Goal: Task Accomplishment & Management: Complete application form

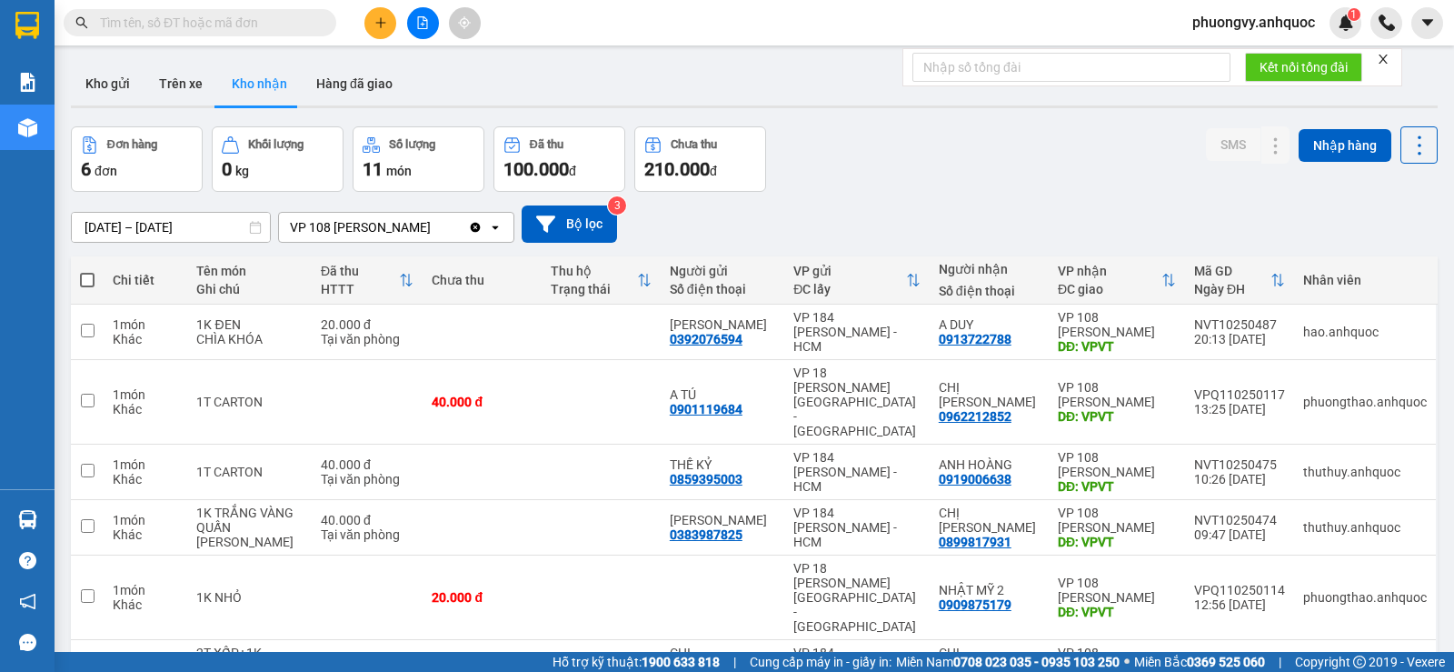
click at [376, 16] on icon "plus" at bounding box center [380, 22] width 13 height 13
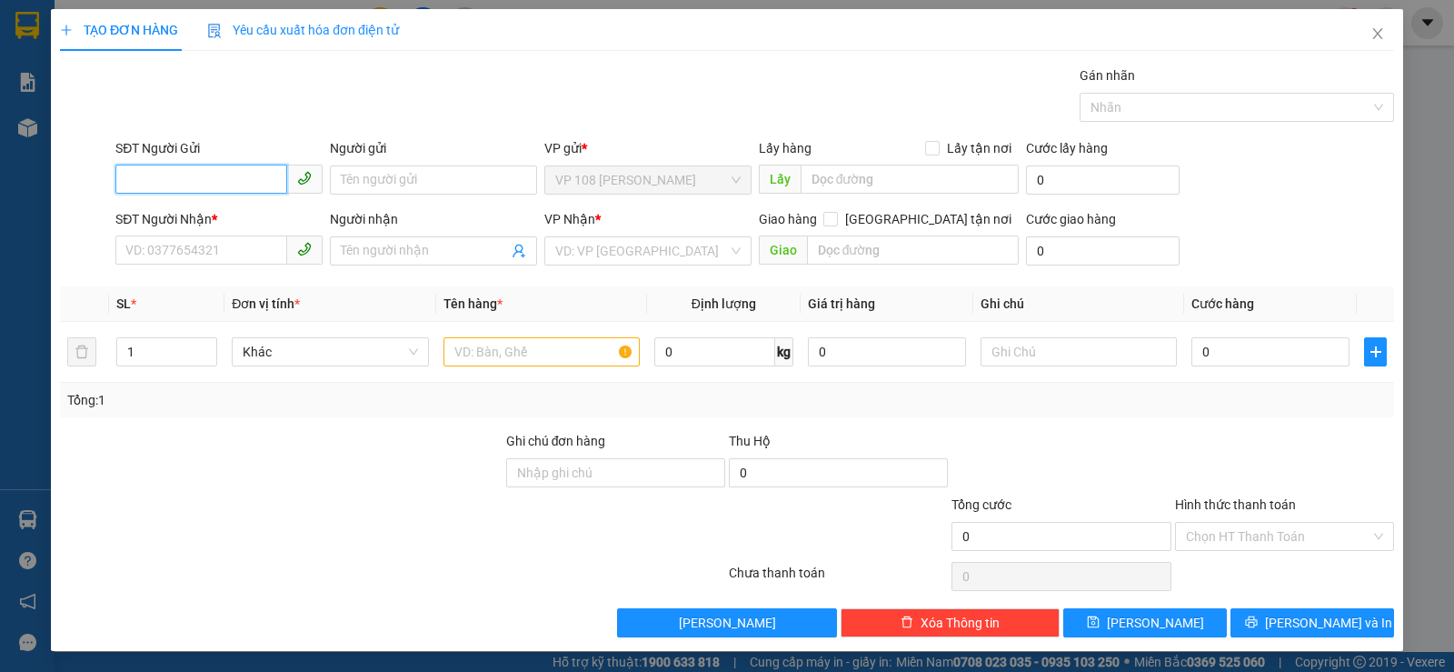
click at [235, 169] on input "SĐT Người Gửi" at bounding box center [201, 178] width 172 height 29
click at [215, 192] on input "092" at bounding box center [201, 178] width 172 height 29
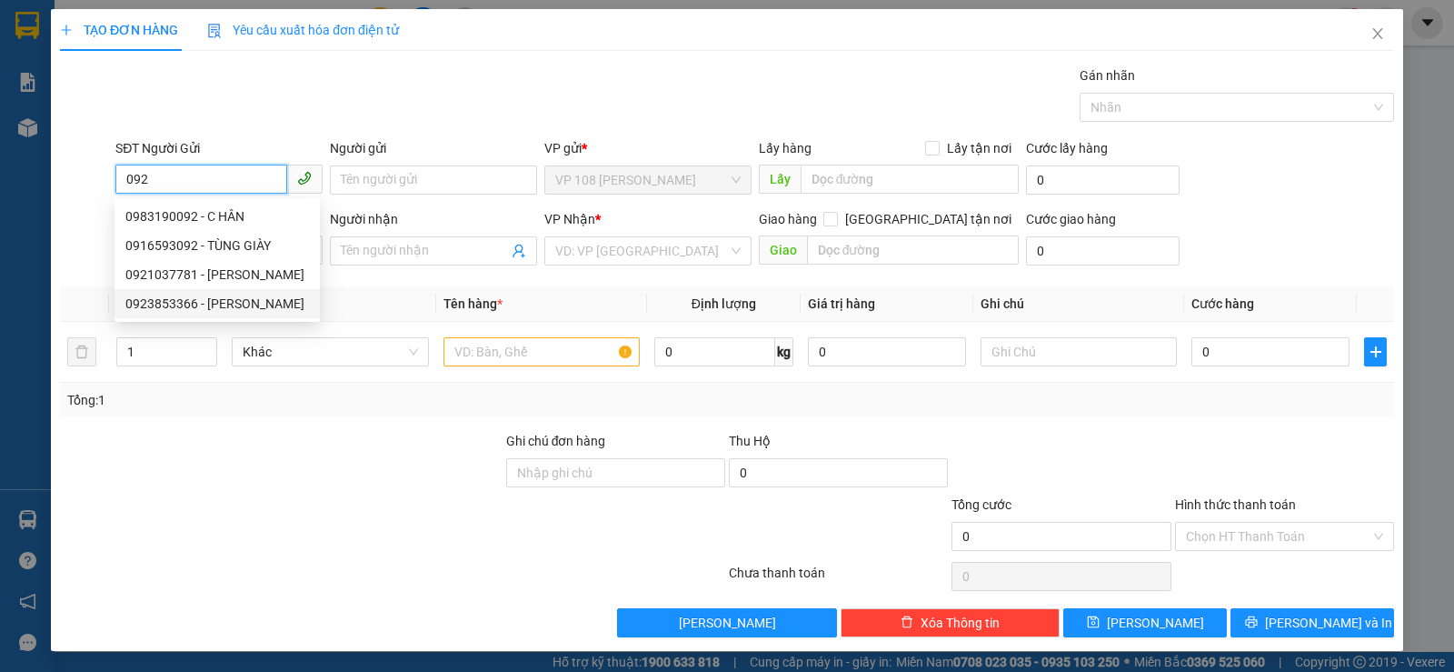
paste input "394734502"
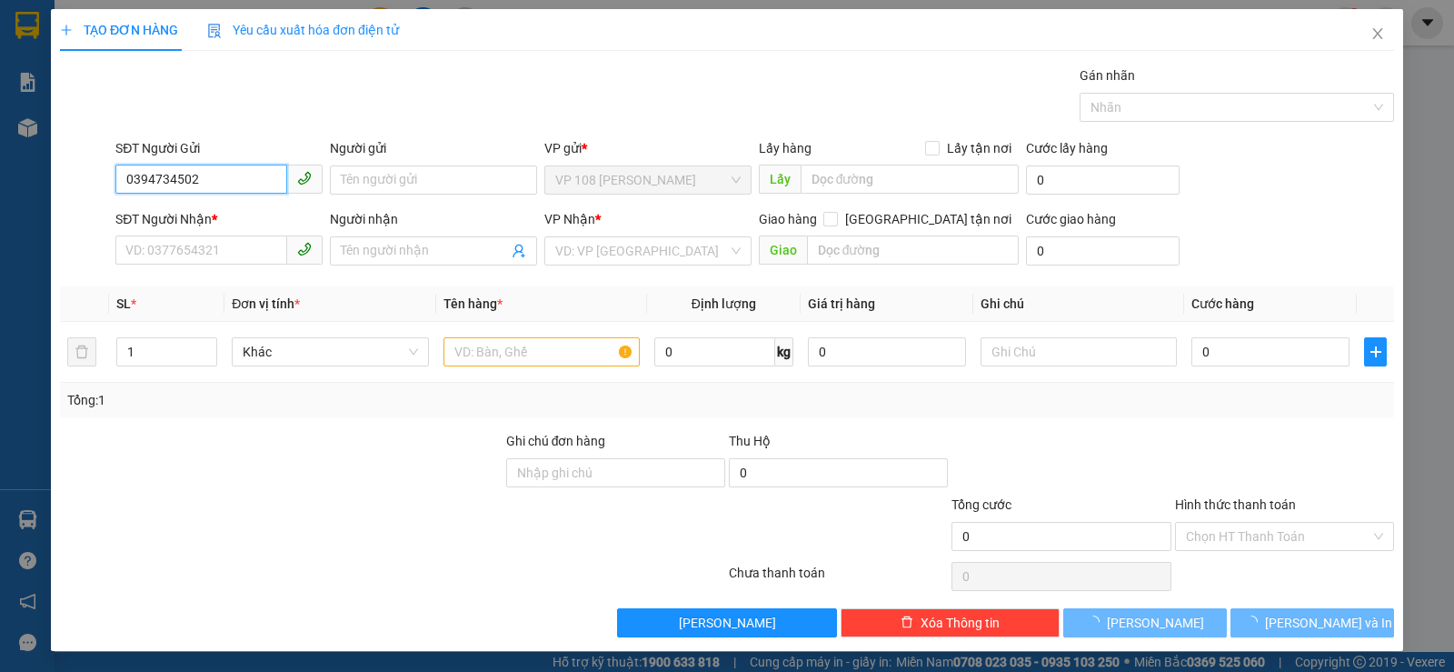
click at [241, 194] on span "0394734502" at bounding box center [218, 179] width 207 height 29
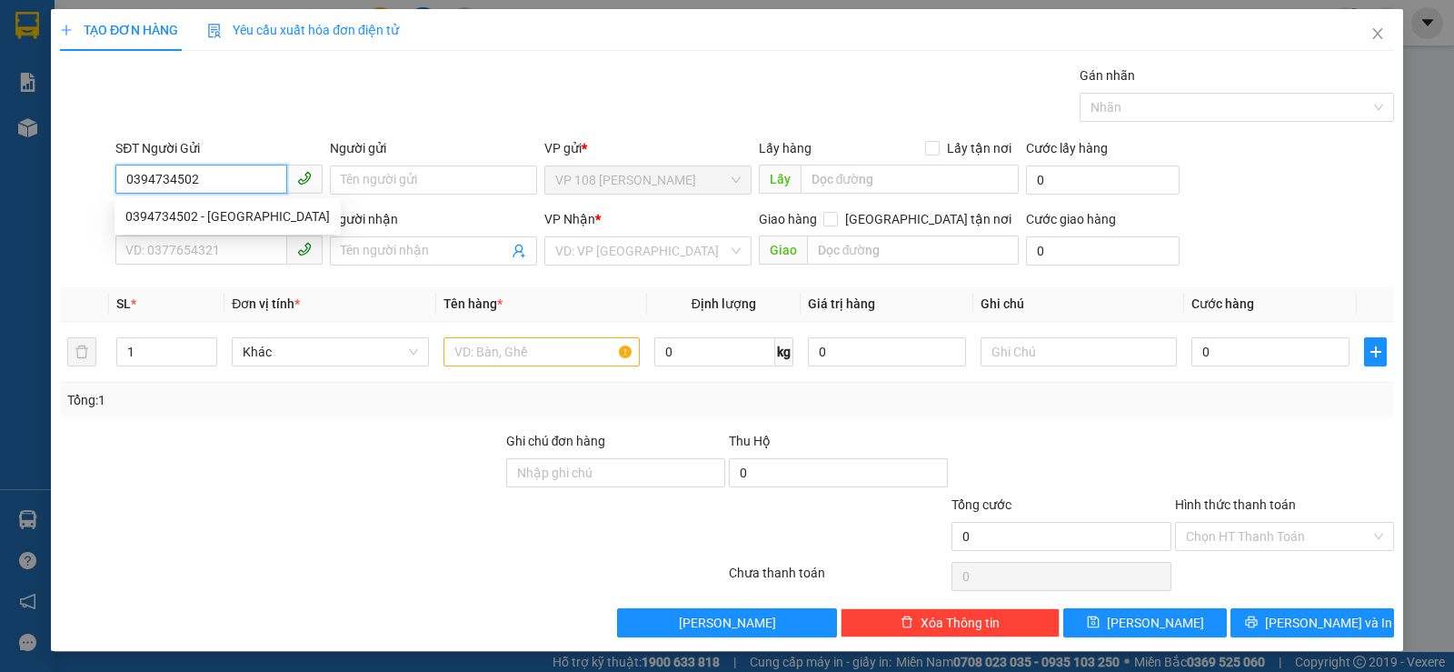
click at [243, 179] on input "0394734502" at bounding box center [201, 178] width 172 height 29
click at [231, 223] on div "0394734502 - [GEOGRAPHIC_DATA]" at bounding box center [227, 216] width 204 height 20
type input "0394734502"
type input "[PERSON_NAME]"
type input "0937826269"
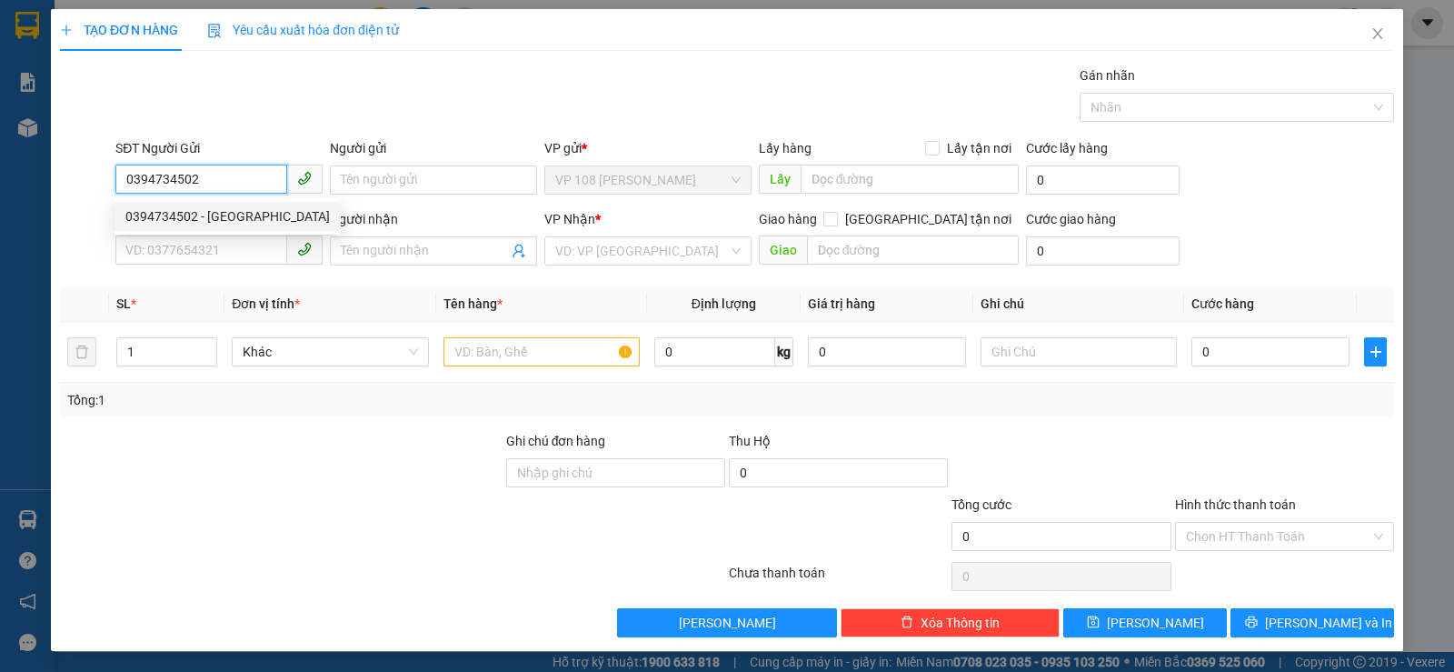
type input "[PERSON_NAME]"
type input "VPQ1"
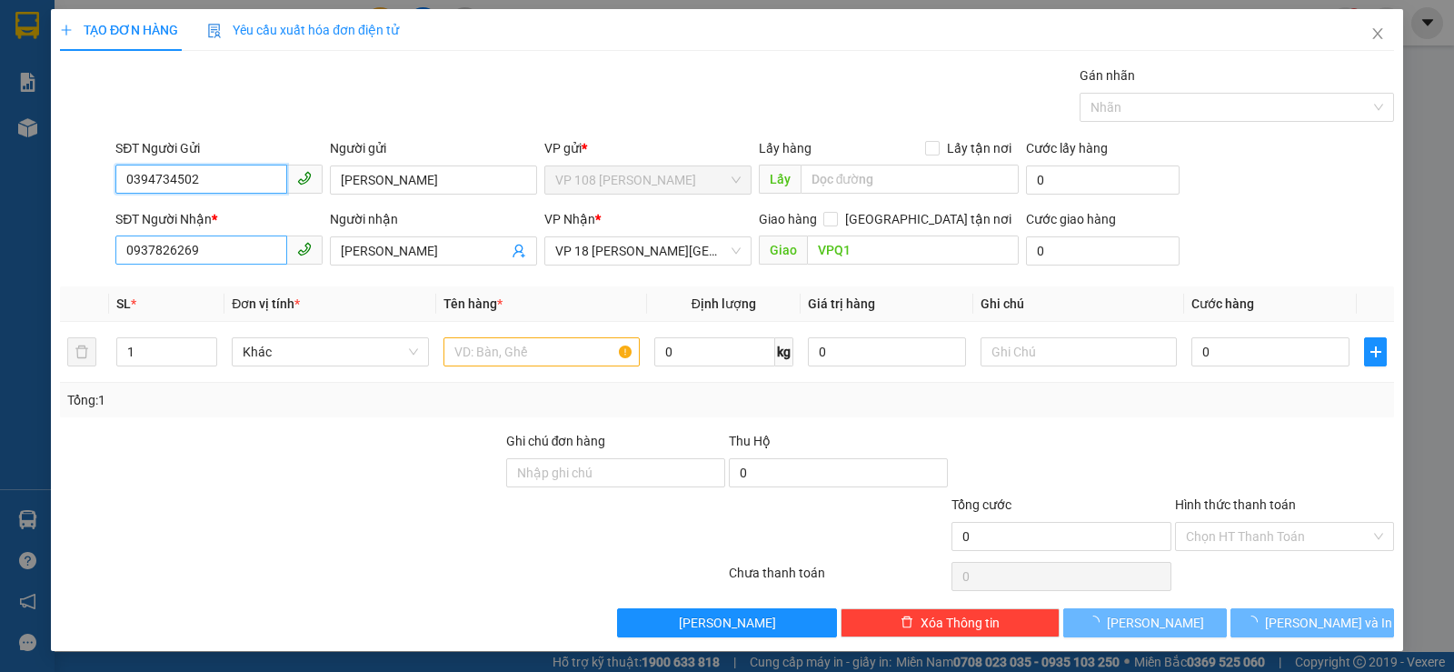
type input "0394734502"
click at [249, 244] on input "0937826269" at bounding box center [201, 249] width 172 height 29
type input "30.000"
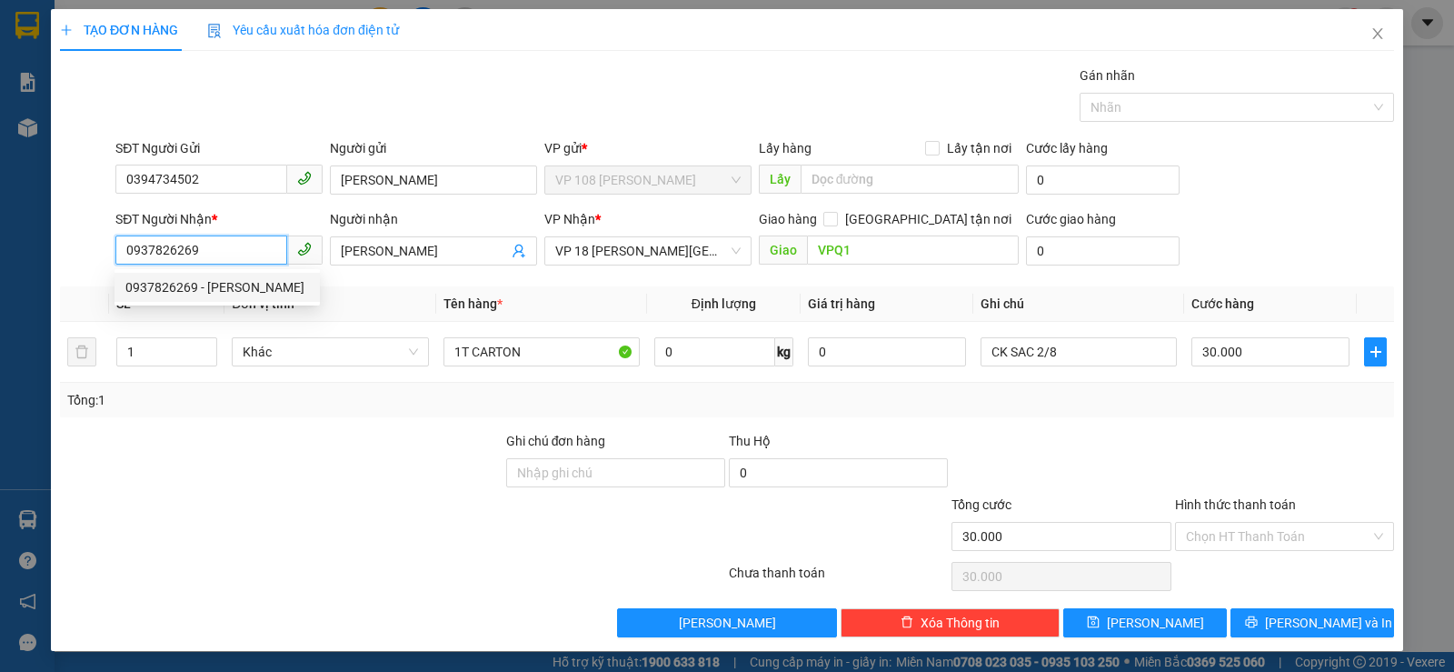
click at [269, 252] on input "0937826269" at bounding box center [201, 249] width 172 height 29
type input "0902183"
click at [270, 254] on input "0902183" at bounding box center [201, 249] width 172 height 29
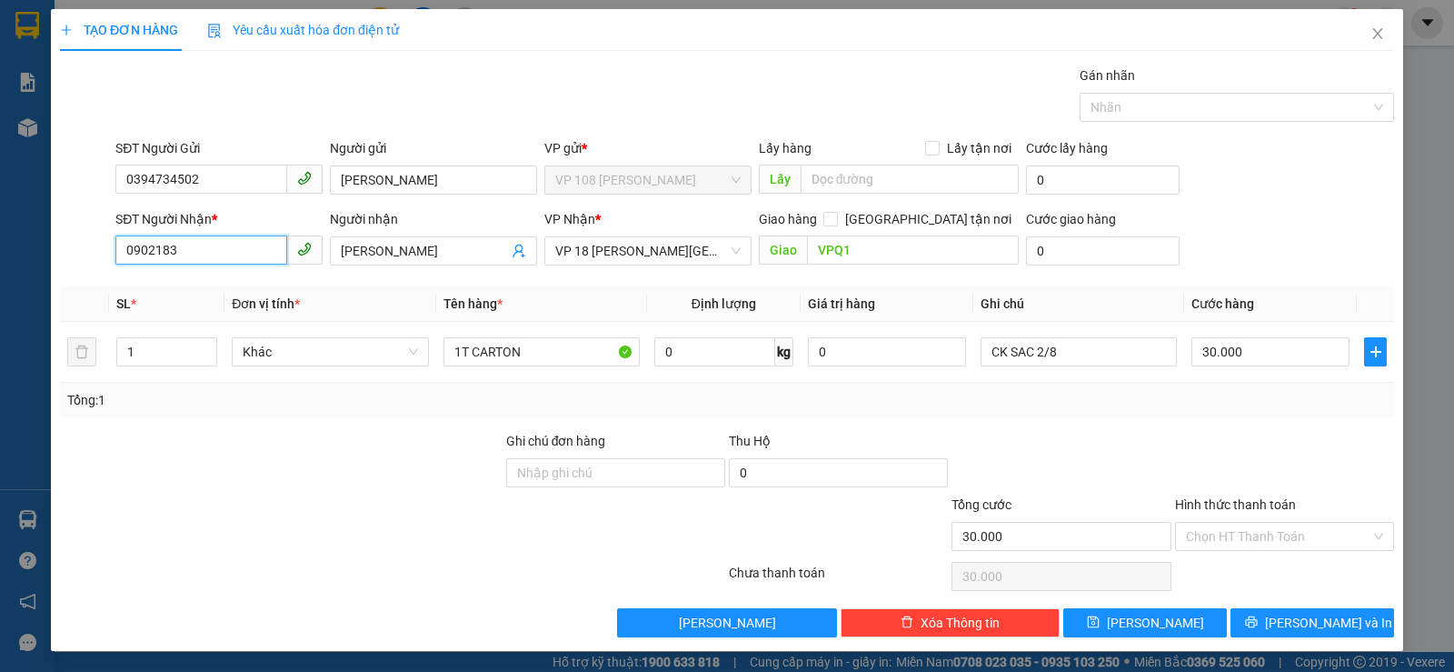
click at [269, 254] on input "0902183" at bounding box center [201, 249] width 172 height 29
click at [222, 169] on input "0394734502" at bounding box center [201, 178] width 172 height 29
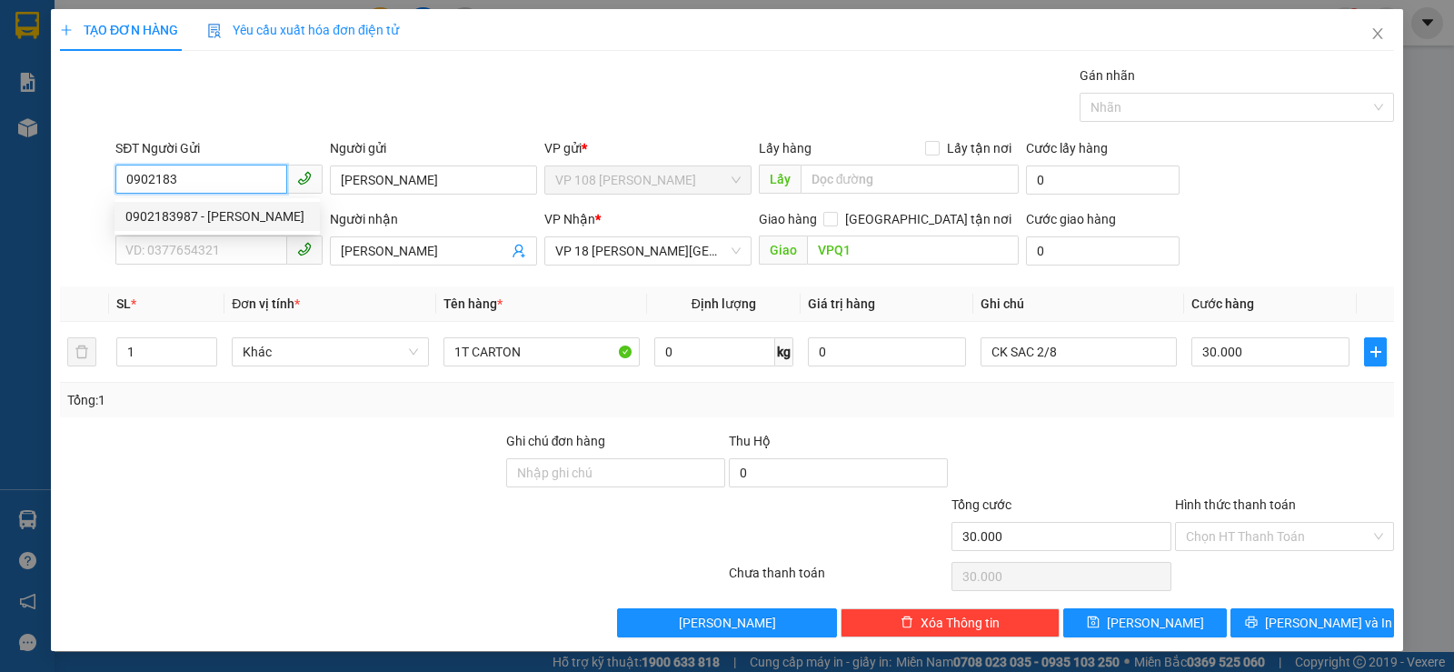
click at [235, 217] on div "0902183987 - [PERSON_NAME]" at bounding box center [217, 216] width 184 height 20
type input "0902183987"
type input "C QUỲNH"
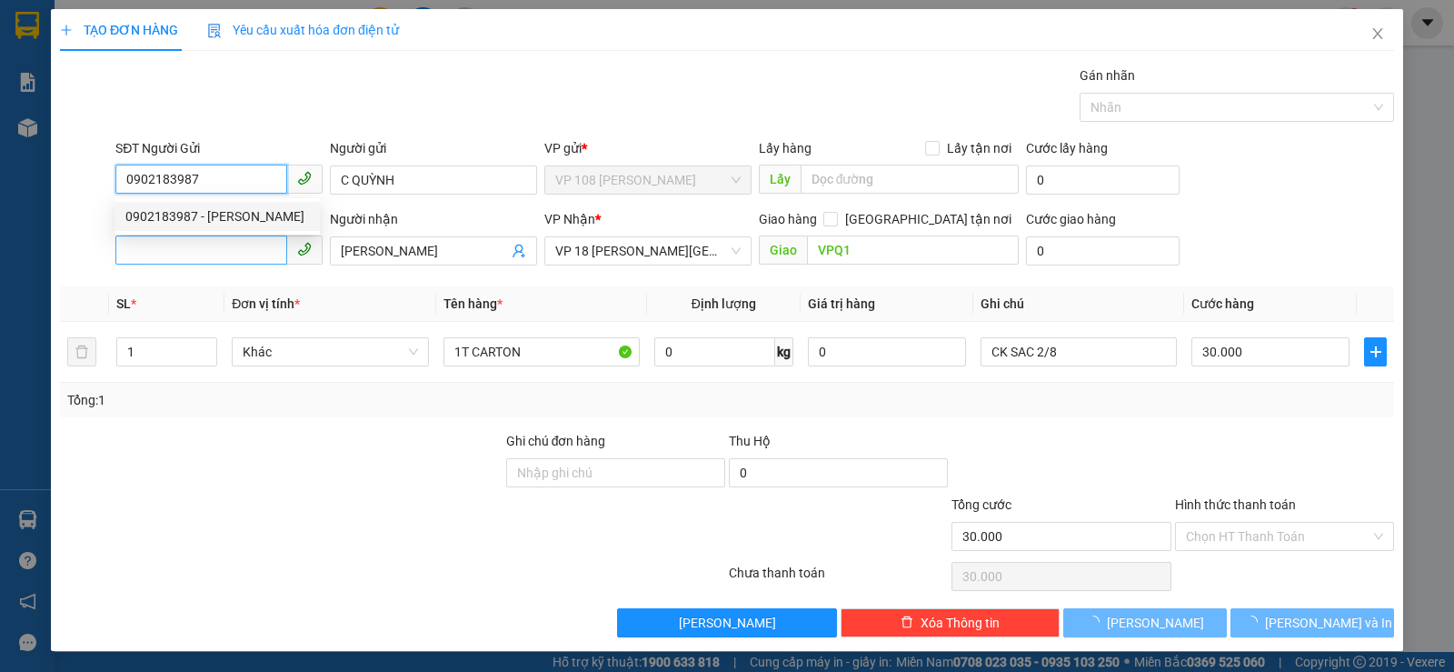
type input "50.000"
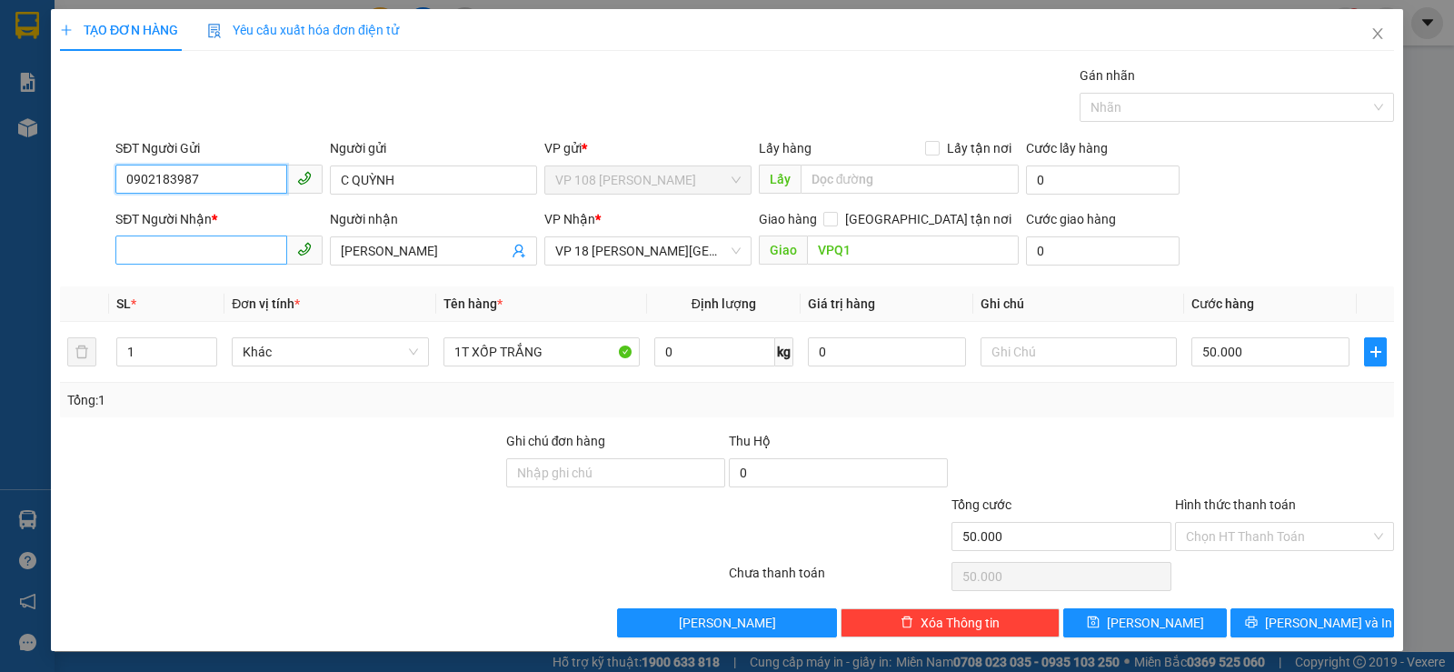
type input "0902183987"
click at [232, 243] on input "SĐT Người Nhận *" at bounding box center [201, 249] width 172 height 29
type input "0937826269"
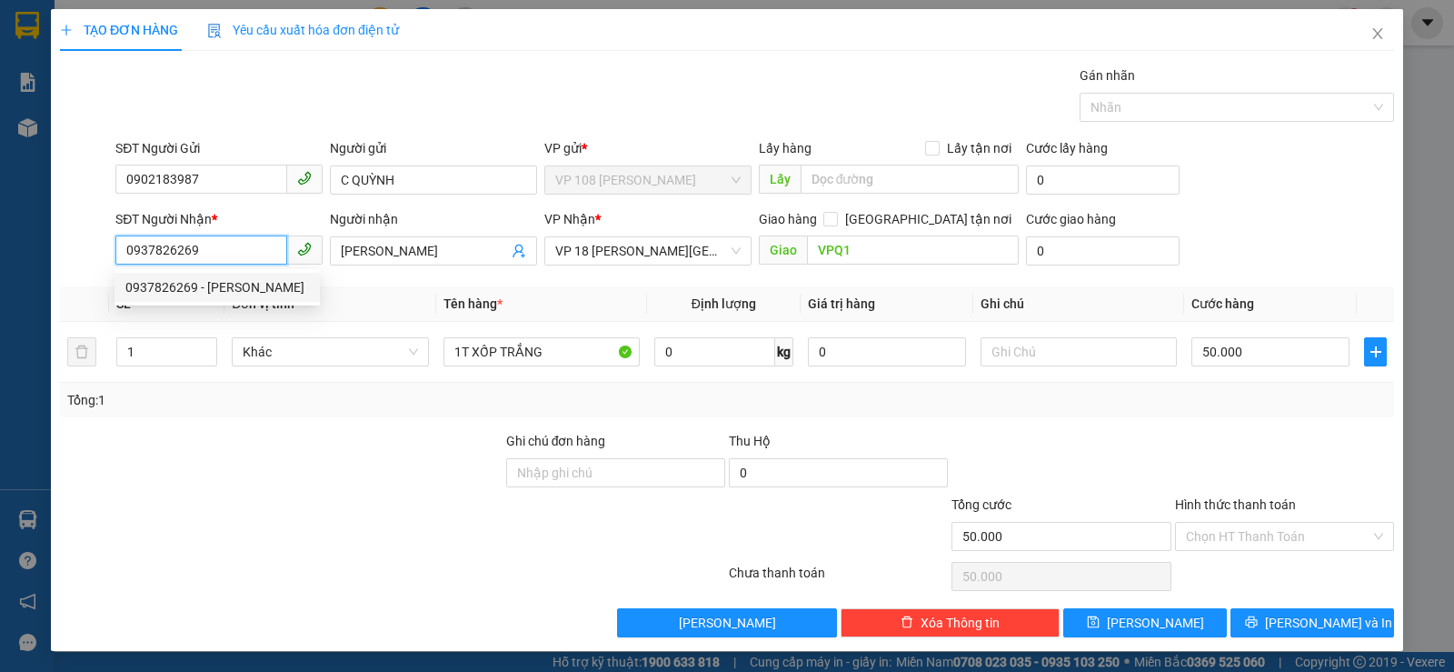
click at [246, 287] on div "0937826269 - [PERSON_NAME]" at bounding box center [217, 287] width 184 height 20
type input "40.000"
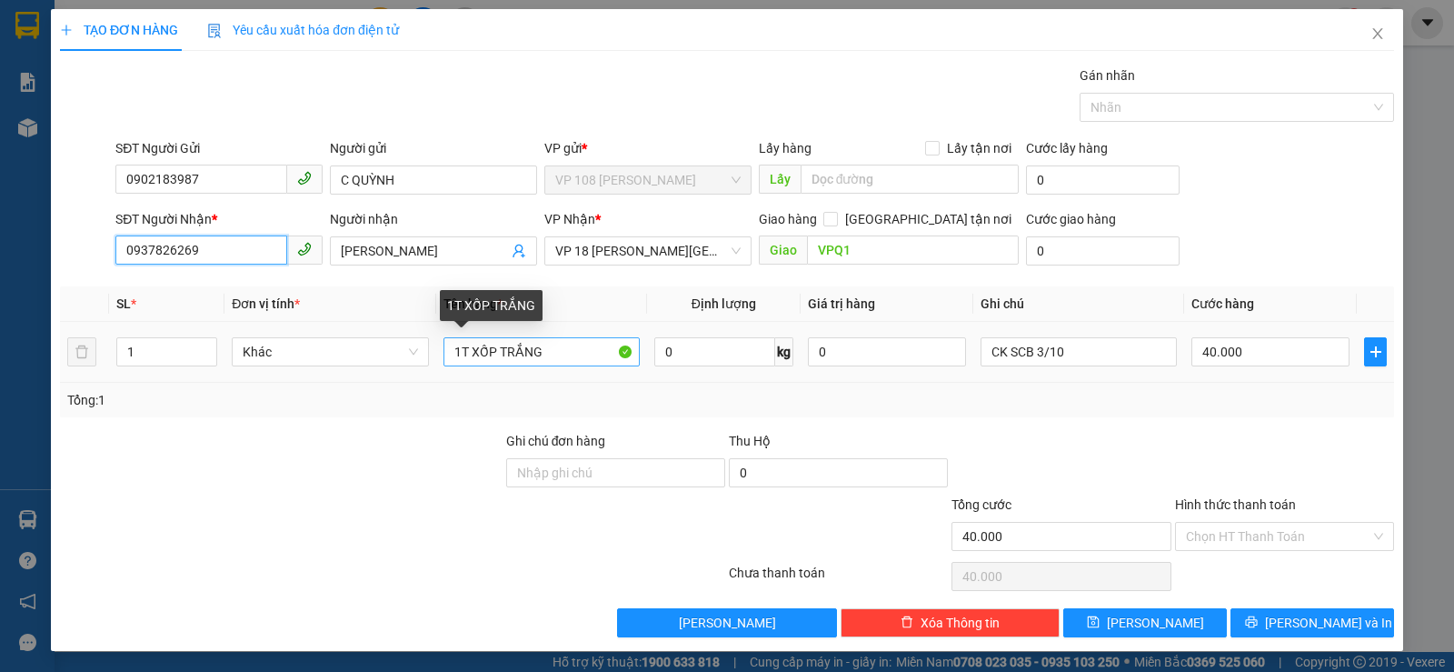
type input "0937826269"
click at [537, 350] on input "1T XỐP TRẮNG" at bounding box center [541, 351] width 196 height 29
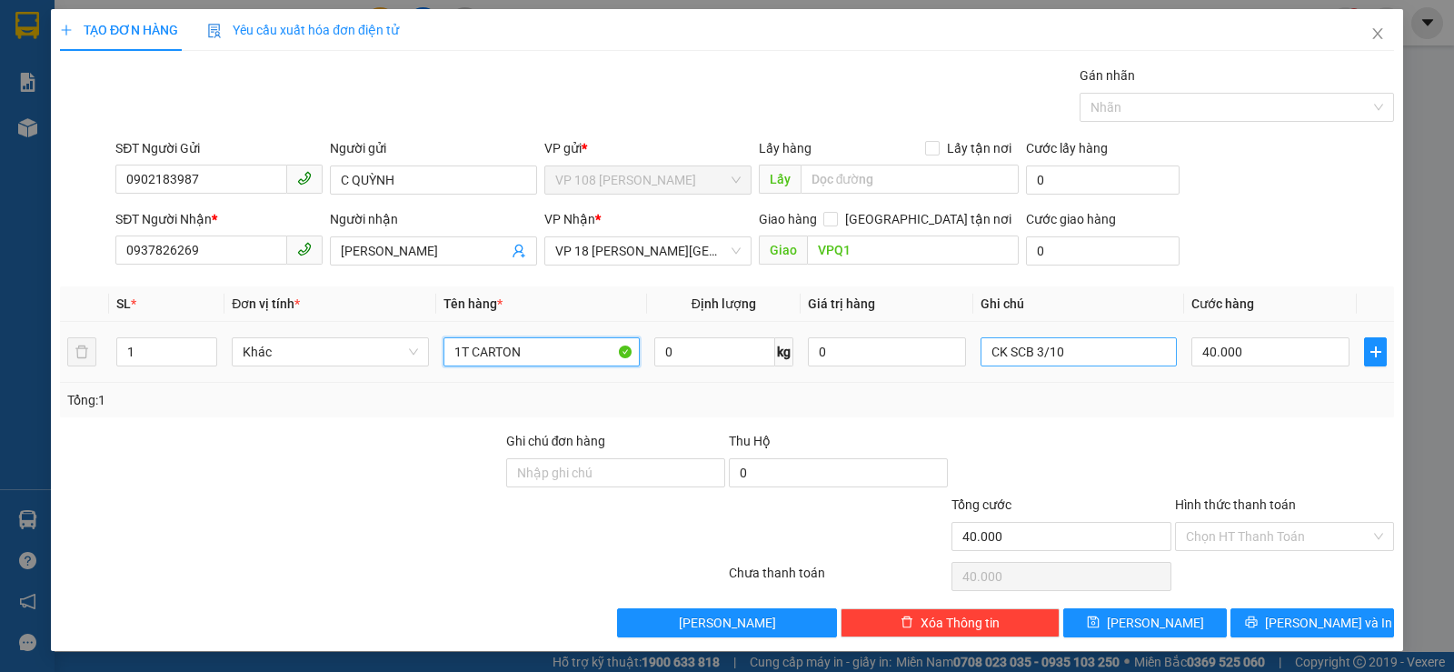
type input "1T CARTON"
click at [1031, 364] on input "CK SCB 3/10" at bounding box center [1079, 351] width 196 height 29
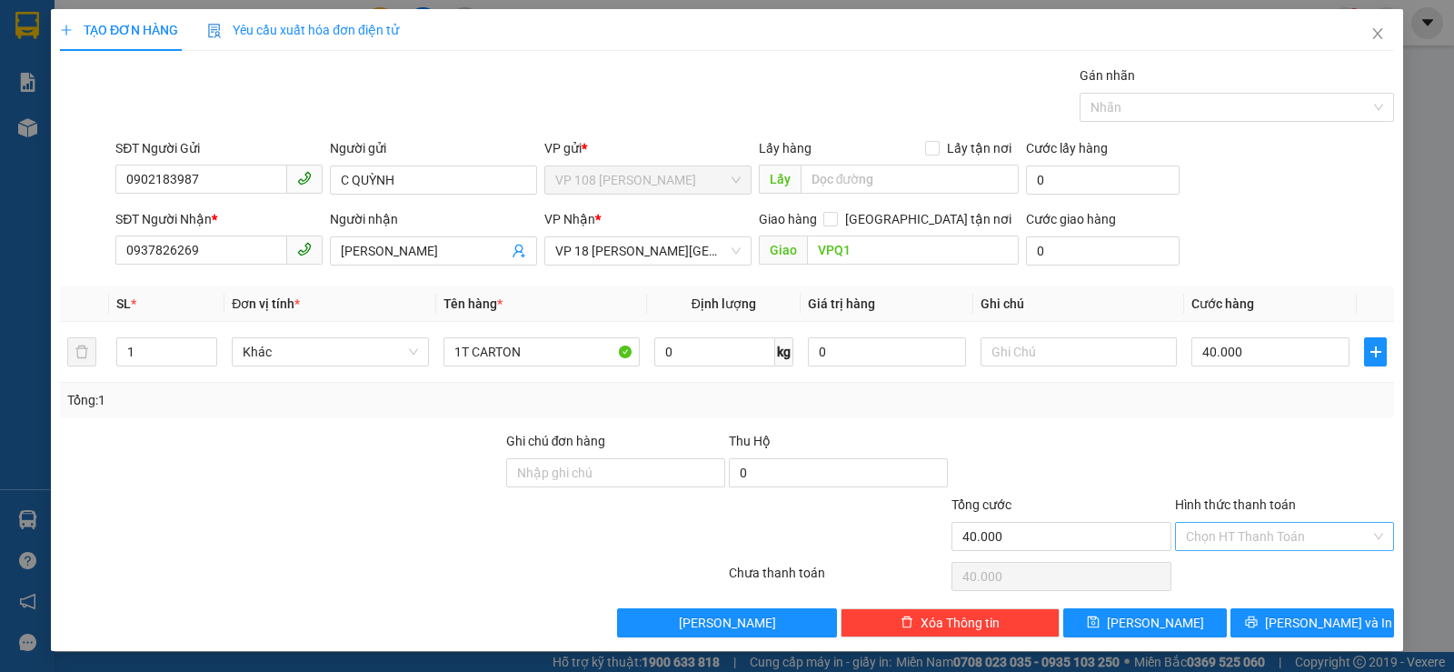
click at [1228, 546] on input "Hình thức thanh toán" at bounding box center [1278, 536] width 184 height 27
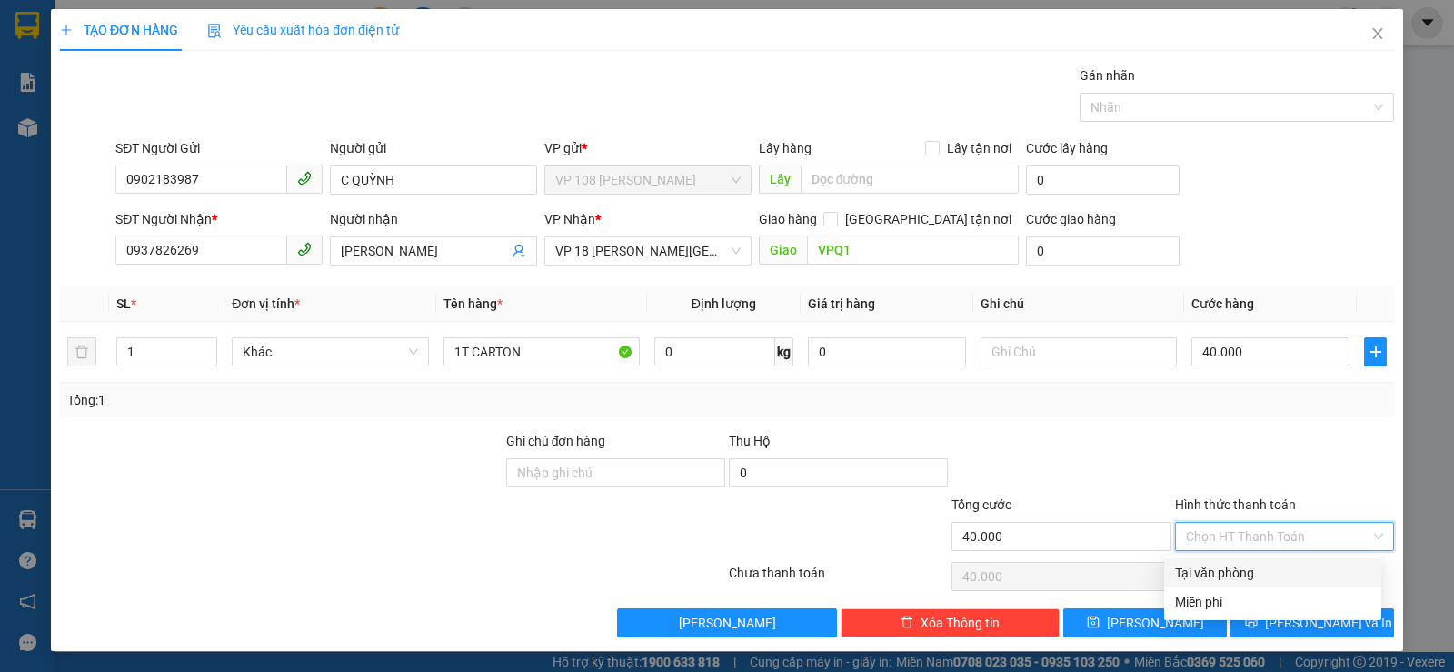
click at [1215, 570] on div "Tại văn phòng" at bounding box center [1272, 573] width 195 height 20
type input "0"
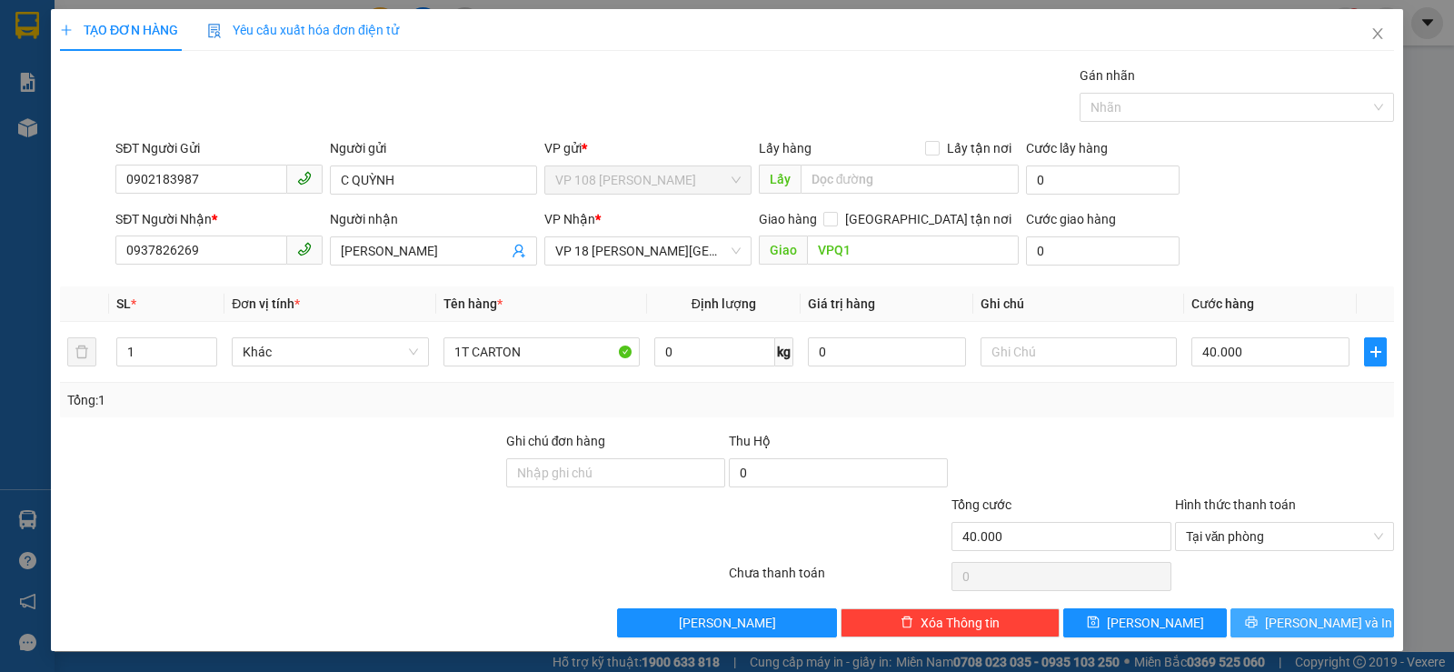
click at [1258, 622] on icon "printer" at bounding box center [1251, 621] width 13 height 13
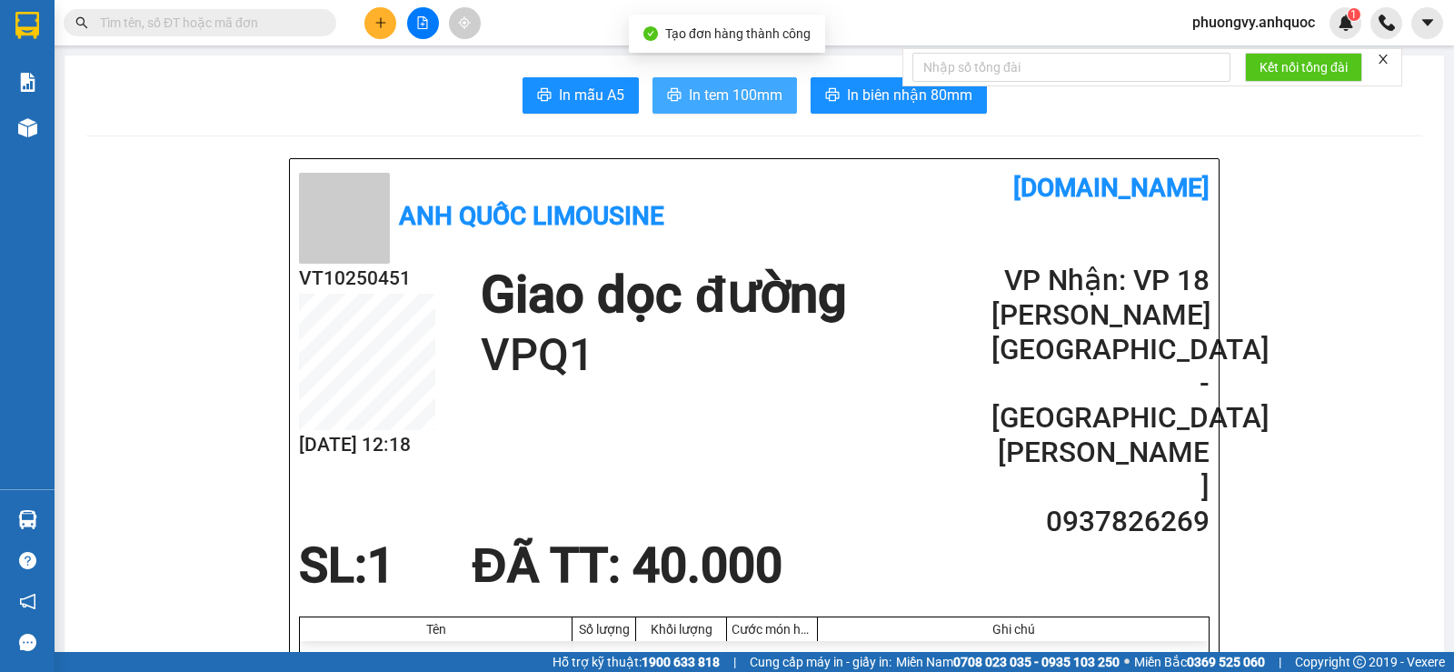
click at [745, 105] on span "In tem 100mm" at bounding box center [736, 95] width 94 height 23
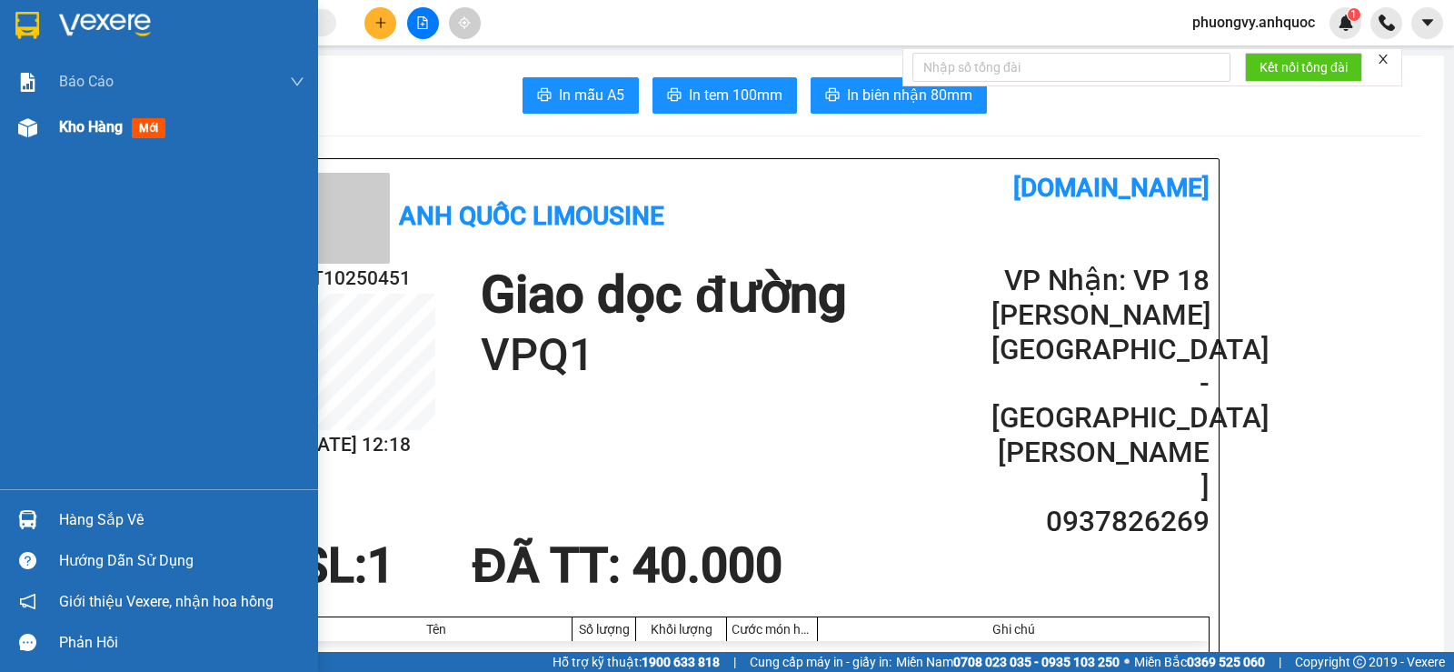
click at [66, 133] on span "Kho hàng" at bounding box center [91, 126] width 64 height 17
